Goal: Find specific page/section: Find specific page/section

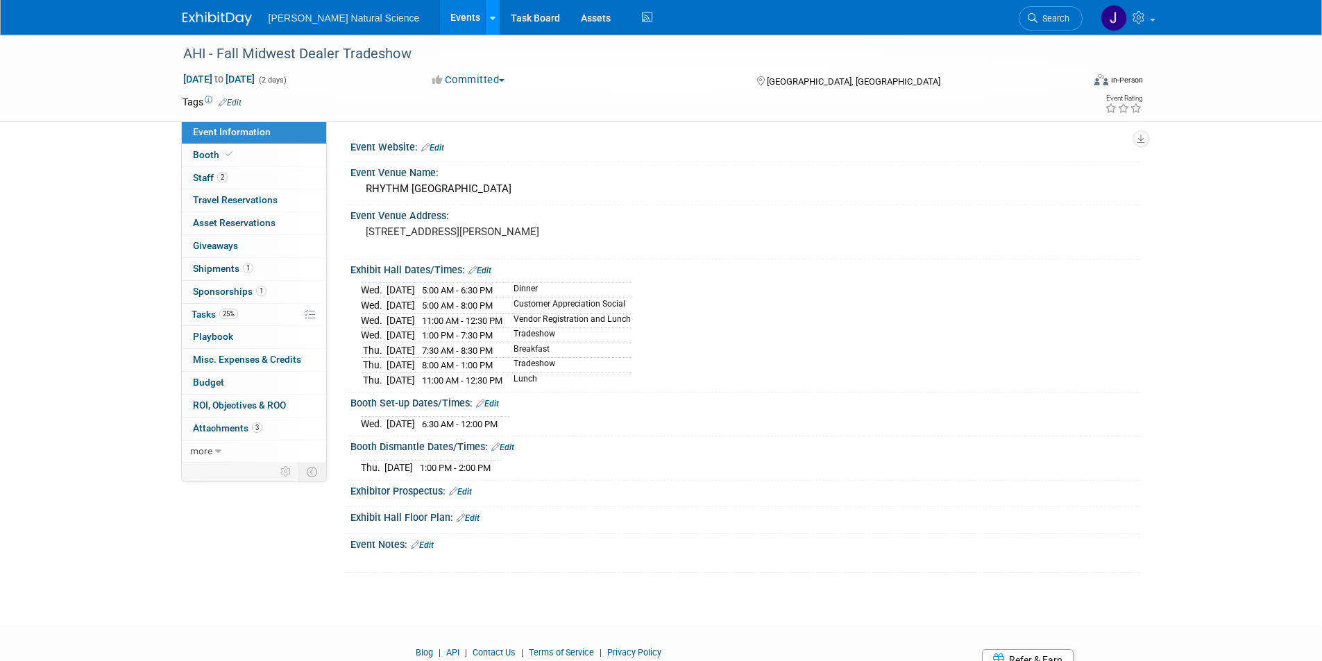
click at [490, 20] on icon at bounding box center [493, 18] width 6 height 9
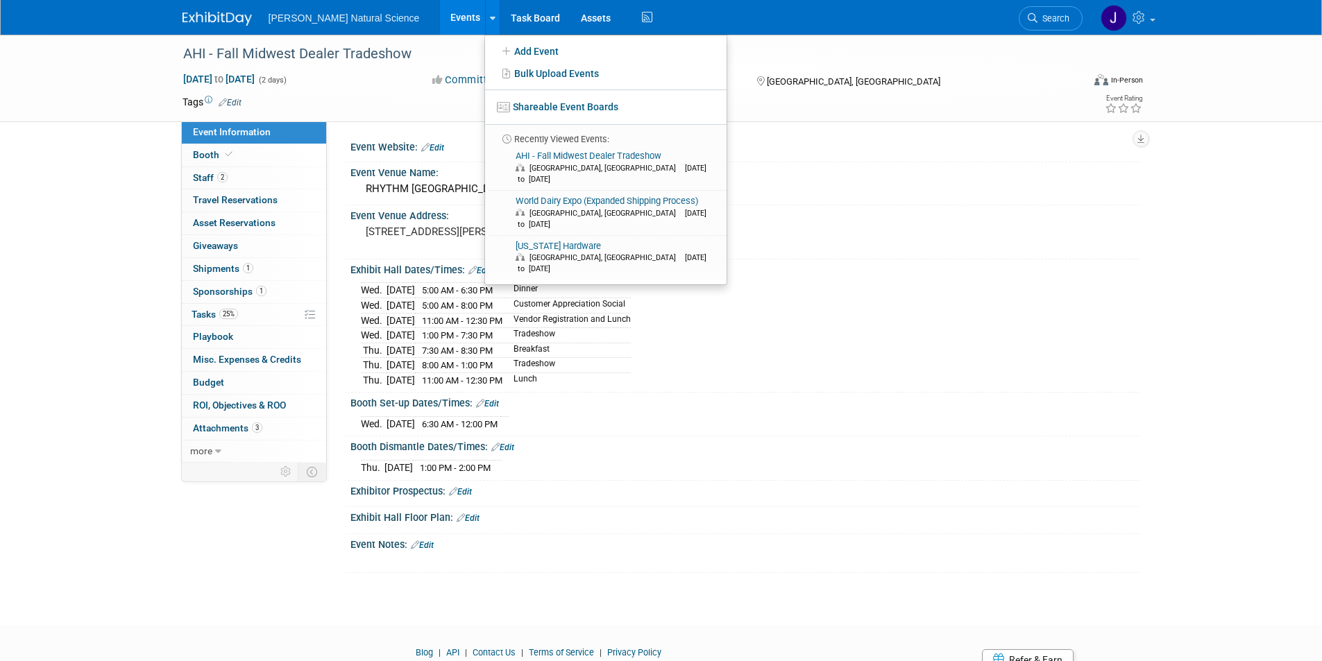
click at [440, 19] on link "Events" at bounding box center [465, 17] width 51 height 35
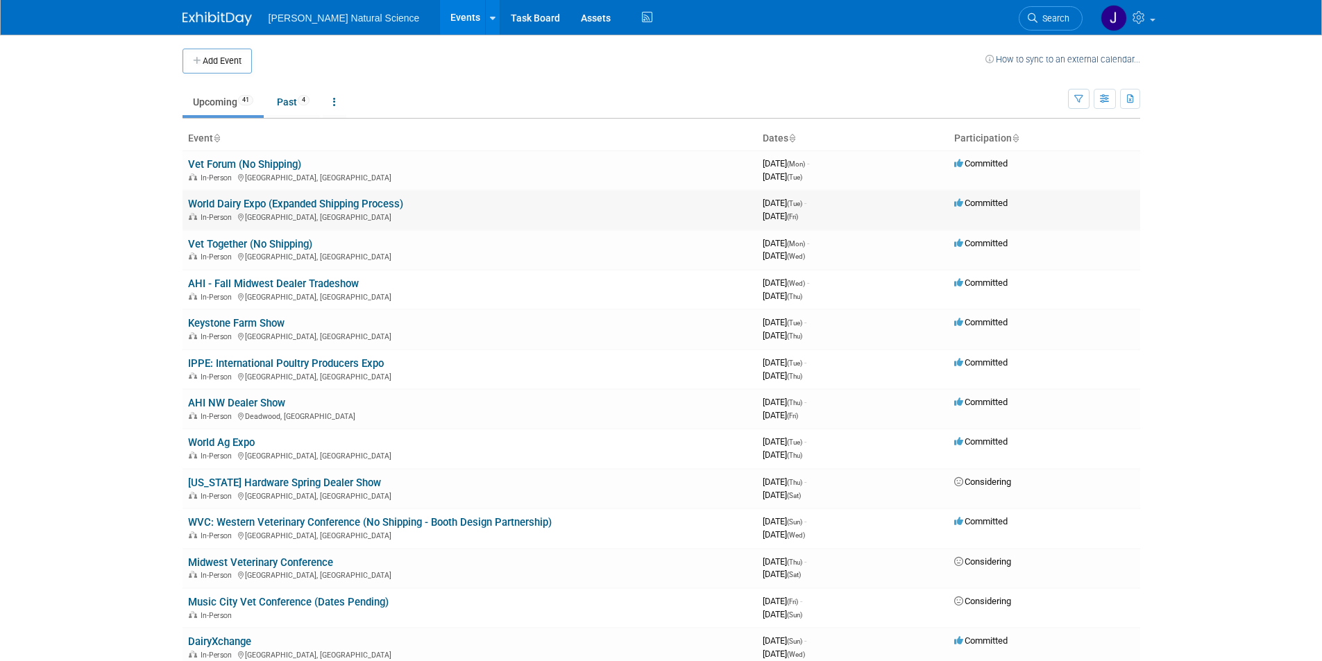
click at [235, 207] on link "World Dairy Expo (Expanded Shipping Process)" at bounding box center [295, 204] width 215 height 12
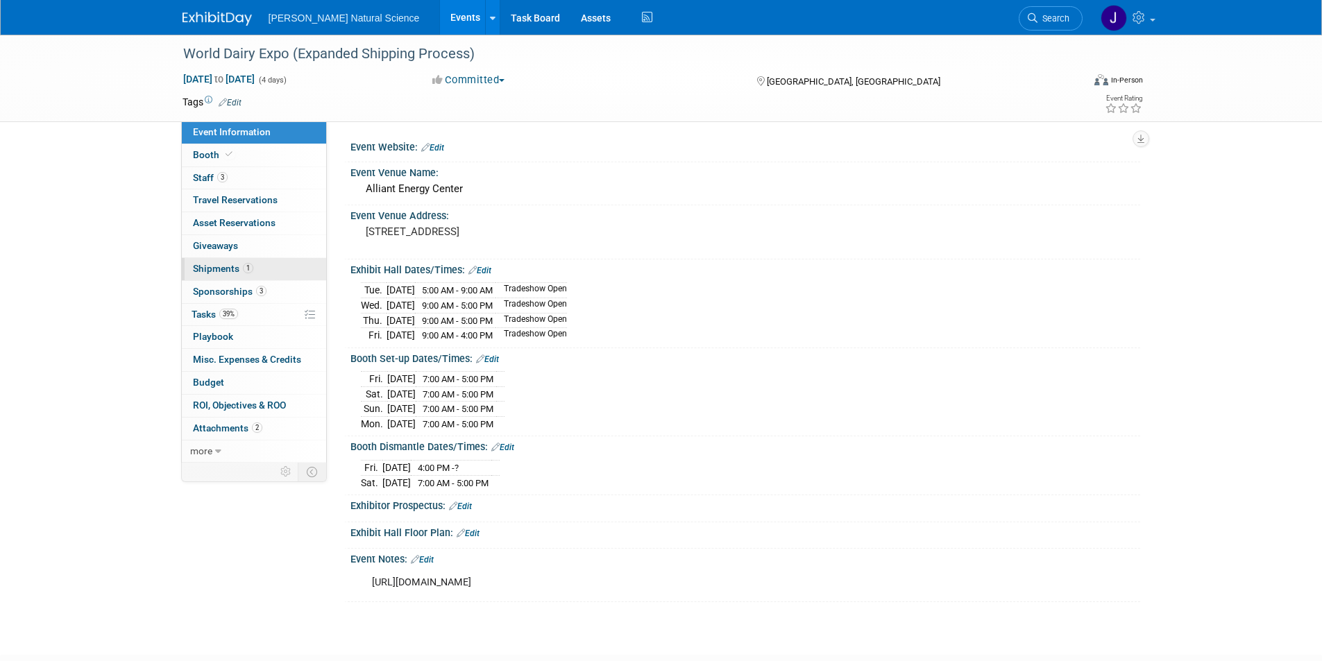
click at [206, 268] on span "Shipments 1" at bounding box center [223, 268] width 60 height 11
